Goal: Find specific page/section: Find specific page/section

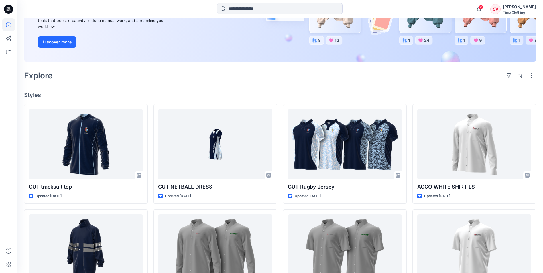
scroll to position [133, 0]
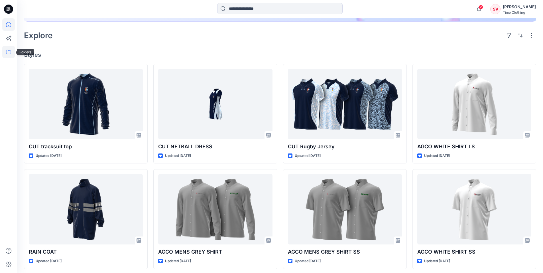
click at [3, 54] on icon at bounding box center [8, 52] width 13 height 13
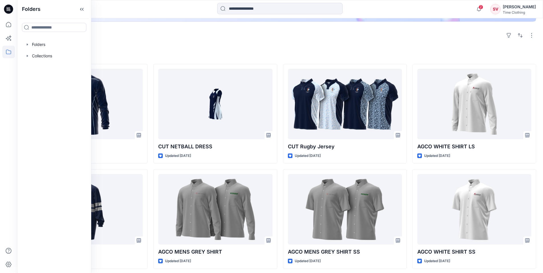
drag, startPoint x: 50, startPoint y: 55, endPoint x: 51, endPoint y: 72, distance: 17.2
click at [50, 56] on div at bounding box center [54, 55] width 65 height 11
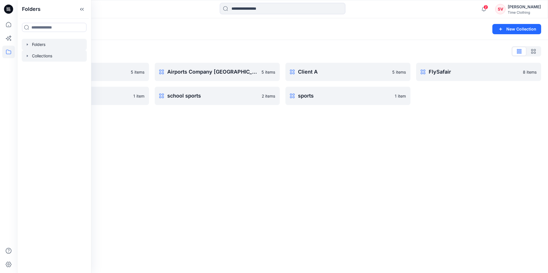
click at [53, 42] on div at bounding box center [54, 44] width 65 height 11
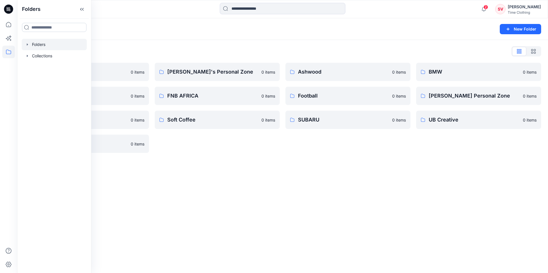
click at [54, 27] on input at bounding box center [54, 27] width 64 height 9
type input "***"
click at [54, 39] on div "CUT" at bounding box center [50, 40] width 53 height 7
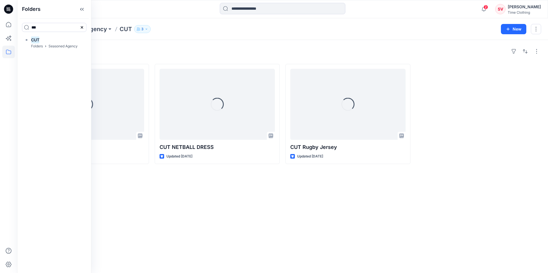
click at [273, 223] on div "Styles Loading... CUT tracksuit top Updated 4 days ago Loading... CUT NETBALL D…" at bounding box center [282, 156] width 531 height 233
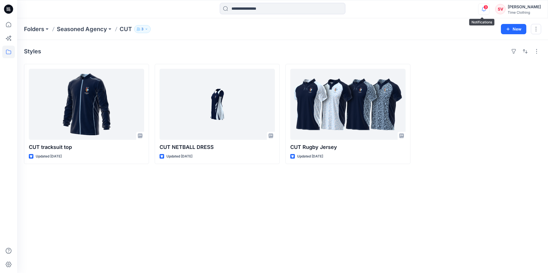
click at [480, 9] on icon "button" at bounding box center [483, 8] width 11 height 11
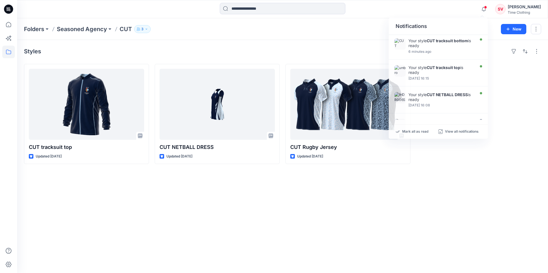
click at [512, 143] on div at bounding box center [478, 114] width 125 height 100
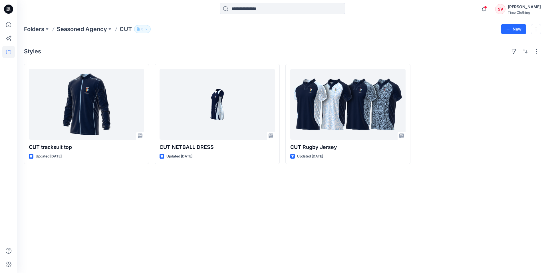
click at [442, 211] on div "Styles CUT tracksuit top Updated 4 days ago CUT NETBALL DRESS Updated 4 days ag…" at bounding box center [282, 156] width 531 height 233
